Goal: Information Seeking & Learning: Understand process/instructions

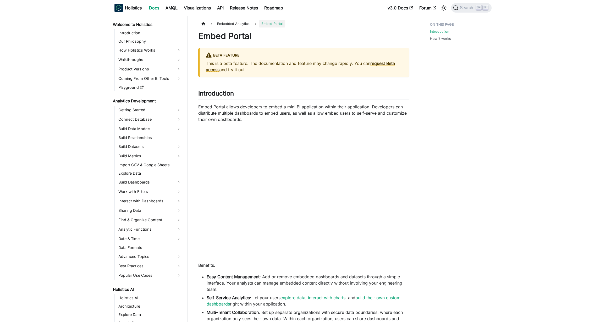
scroll to position [352, 0]
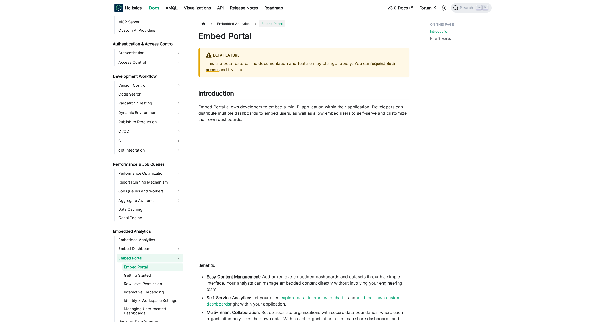
scroll to position [352, 0]
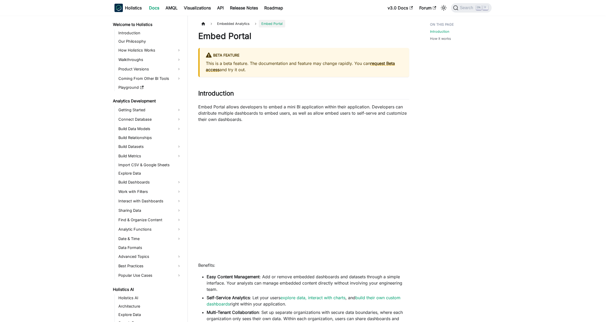
scroll to position [157, 0]
